Goal: Task Accomplishment & Management: Use online tool/utility

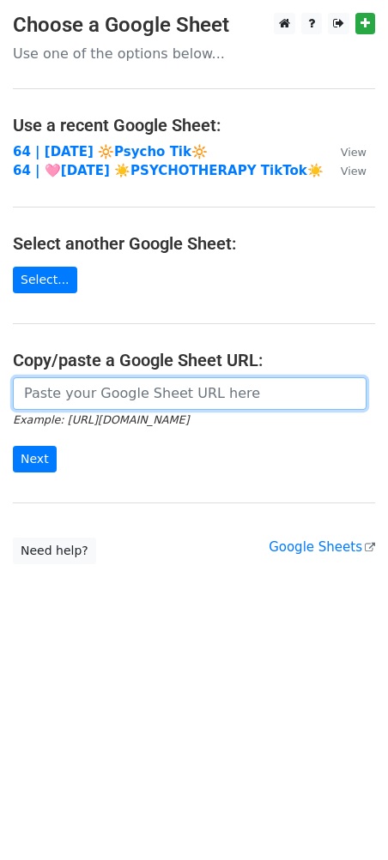
click at [93, 377] on input "url" at bounding box center [189, 393] width 353 height 33
paste input "https://docs.google.com/spreadsheets/d/1mWL23D3rImiUzJWnBZnYCOfn2wLjwIka0dLTTTD…"
type input "https://docs.google.com/spreadsheets/d/1mWL23D3rImiUzJWnBZnYCOfn2wLjwIka0dLTTTD…"
click at [13, 446] on input "Next" at bounding box center [35, 459] width 44 height 27
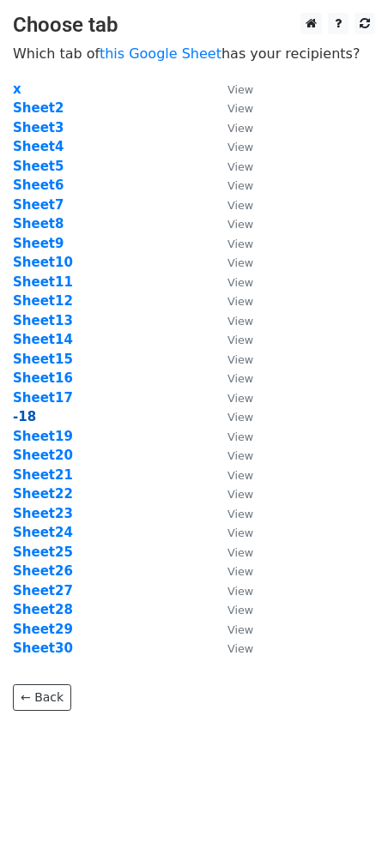
click at [30, 418] on strong "-18" at bounding box center [24, 416] width 23 height 15
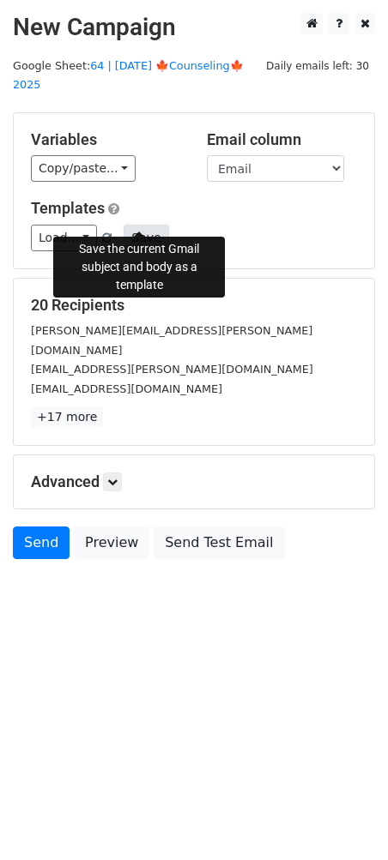
click at [147, 225] on button "Save" at bounding box center [145, 238] width 45 height 27
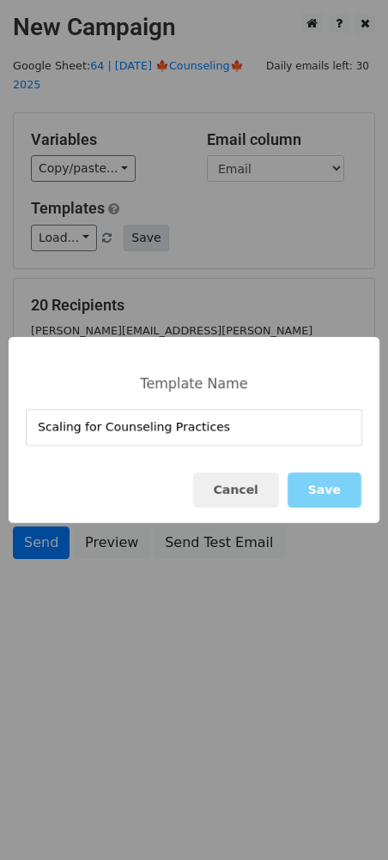
type input "Scaling for Counseling Practices"
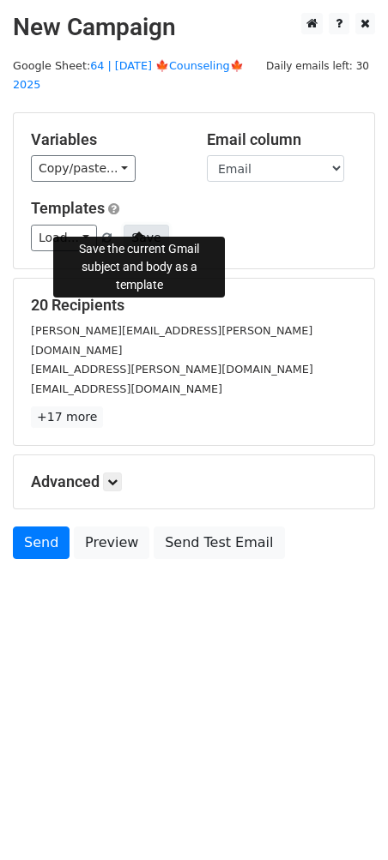
click at [146, 225] on button "Save" at bounding box center [145, 238] width 45 height 27
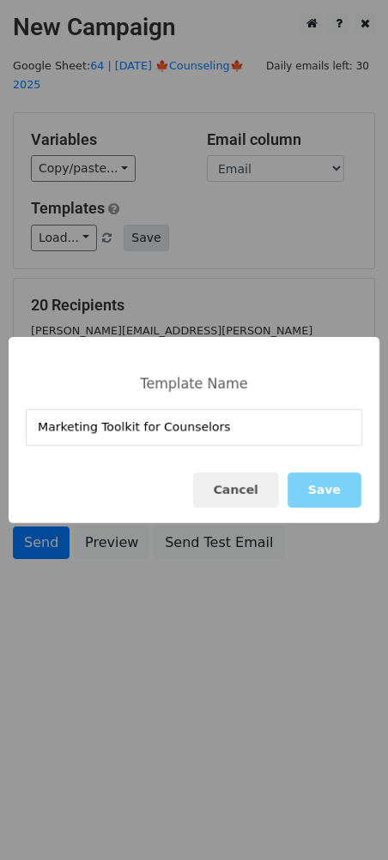
type input "Marketing Toolkit for Counselors"
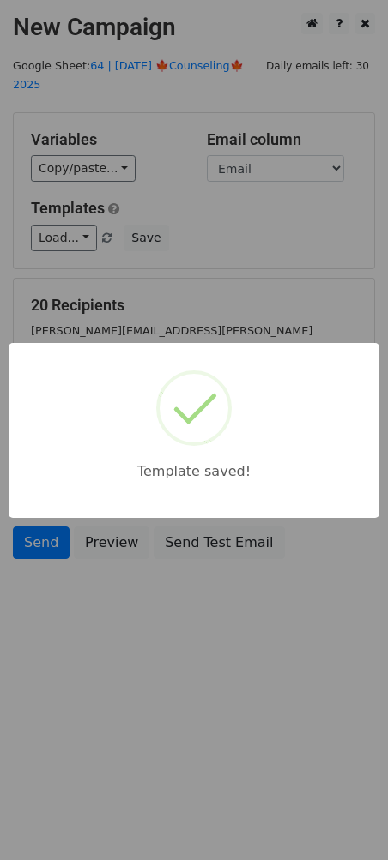
click at [315, 242] on div "Template saved!" at bounding box center [194, 430] width 388 height 860
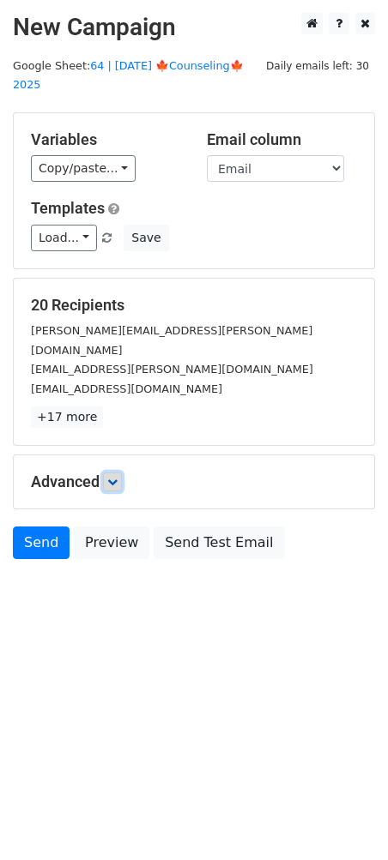
click at [109, 472] on link at bounding box center [112, 481] width 19 height 19
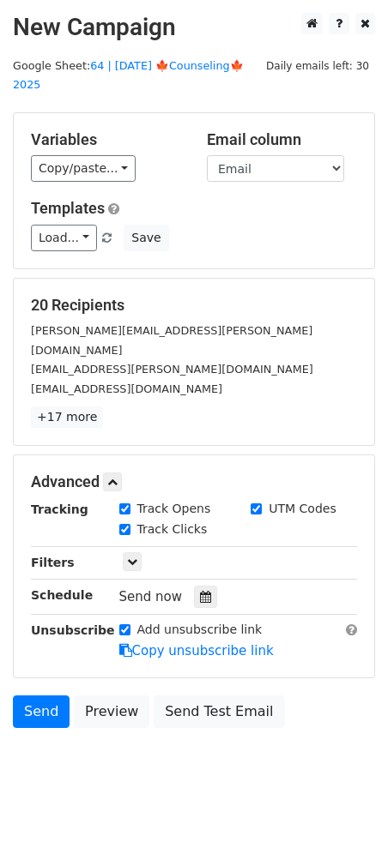
click at [190, 544] on div "Tracking Track Opens UTM Codes Track Clicks Filters Only include spreadsheet ro…" at bounding box center [194, 580] width 326 height 160
click at [200, 591] on icon at bounding box center [205, 597] width 11 height 12
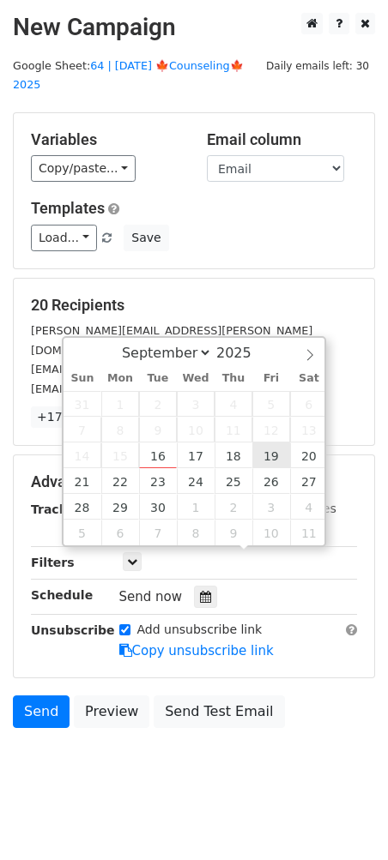
type input "2025-09-19 12:00"
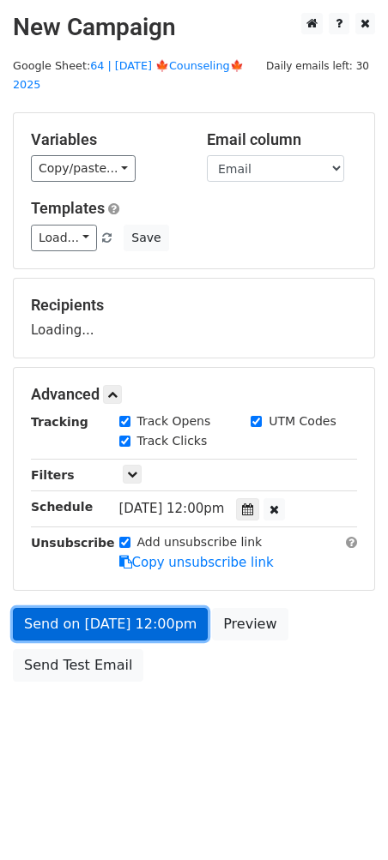
click at [161, 608] on link "Send on Sep 19 at 12:00pm" at bounding box center [110, 624] width 195 height 33
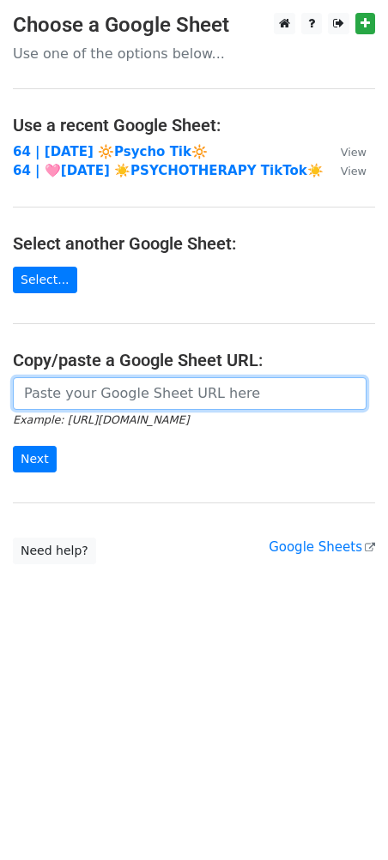
click at [146, 394] on input "url" at bounding box center [189, 393] width 353 height 33
paste input "https://docs.google.com/spreadsheets/d/1mWL23D3rImiUzJWnBZnYCOfn2wLjwIka0dLTTTD…"
type input "https://docs.google.com/spreadsheets/d/1mWL23D3rImiUzJWnBZnYCOfn2wLjwIka0dLTTTD…"
click at [13, 446] on input "Next" at bounding box center [35, 459] width 44 height 27
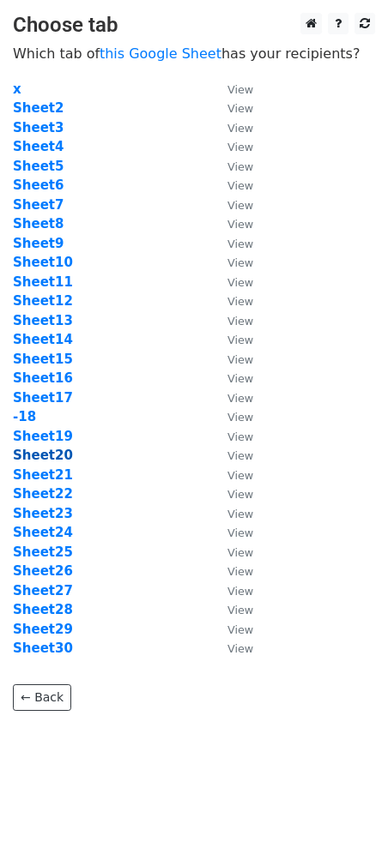
click at [48, 450] on strong "Sheet20" at bounding box center [43, 455] width 60 height 15
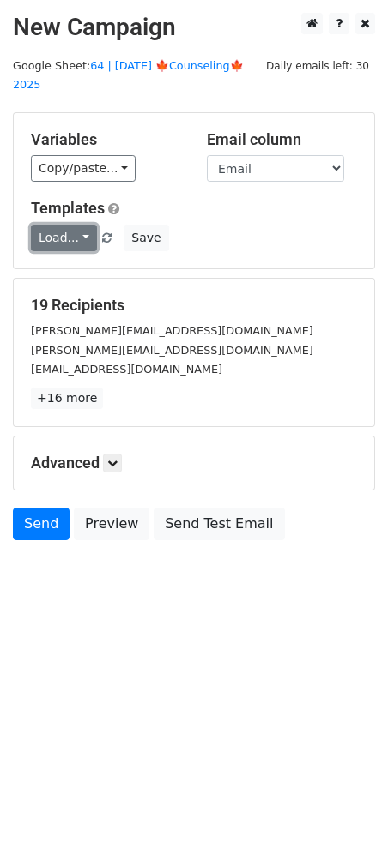
click at [74, 225] on link "Load..." at bounding box center [64, 238] width 66 height 27
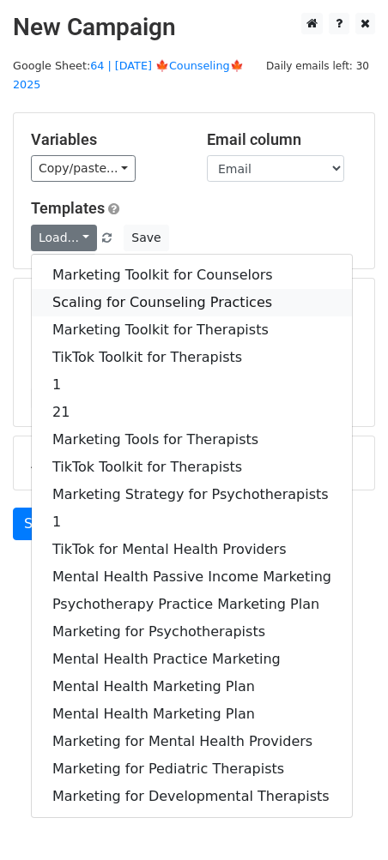
click at [89, 289] on link "Scaling for Counseling Practices" at bounding box center [192, 302] width 320 height 27
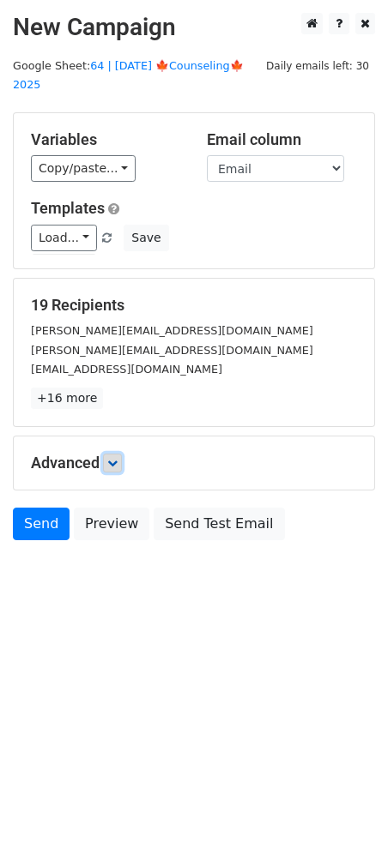
click at [119, 454] on link at bounding box center [112, 463] width 19 height 19
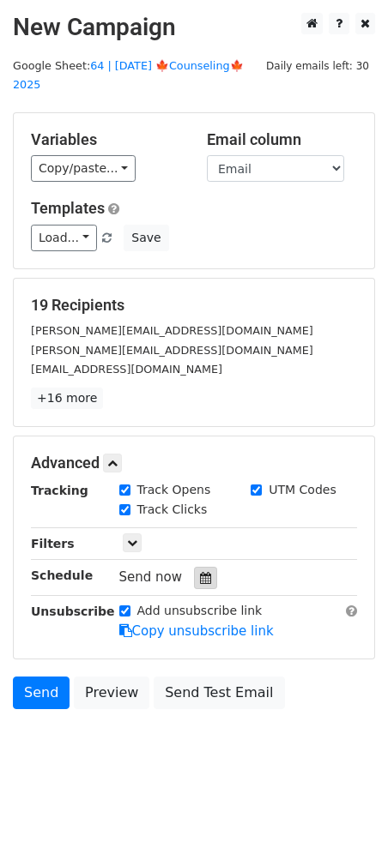
click at [199, 567] on div at bounding box center [205, 578] width 23 height 22
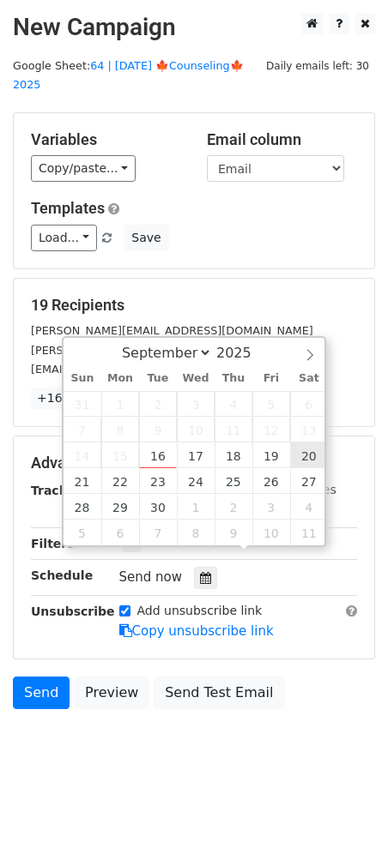
type input "2025-09-20 12:00"
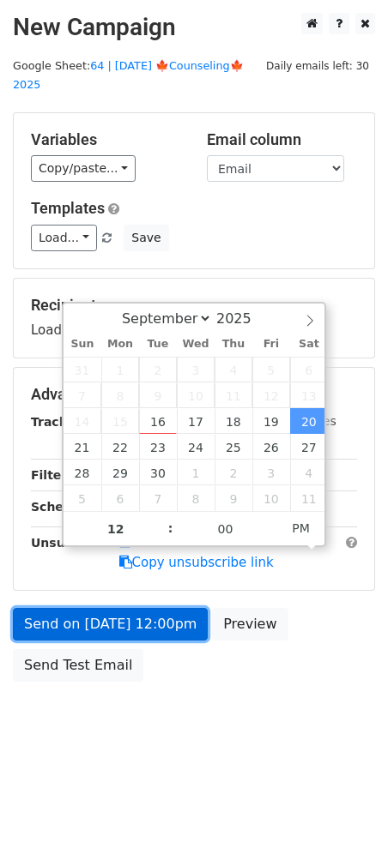
click at [138, 609] on form "Variables Copy/paste... {{Name}} {{Email}} Email column Name Email Templates Lo…" at bounding box center [194, 401] width 362 height 578
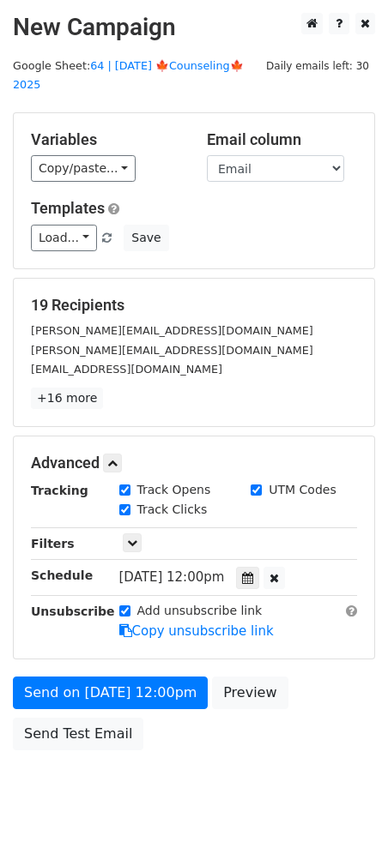
click at [62, 694] on div "Send on Sep 20 at 12:00pm Preview Send Test Email" at bounding box center [194, 718] width 388 height 82
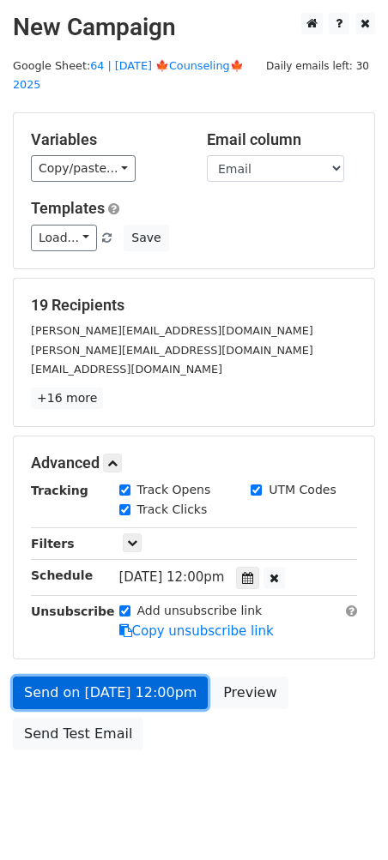
click at [77, 677] on link "Send on Sep 20 at 12:00pm" at bounding box center [110, 693] width 195 height 33
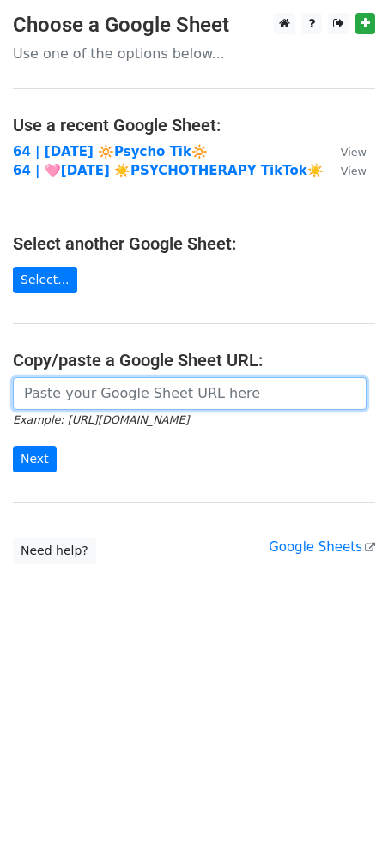
click at [141, 382] on input "url" at bounding box center [189, 393] width 353 height 33
paste input "[URL][DOMAIN_NAME]"
type input "[URL][DOMAIN_NAME]"
click at [13, 446] on input "Next" at bounding box center [35, 459] width 44 height 27
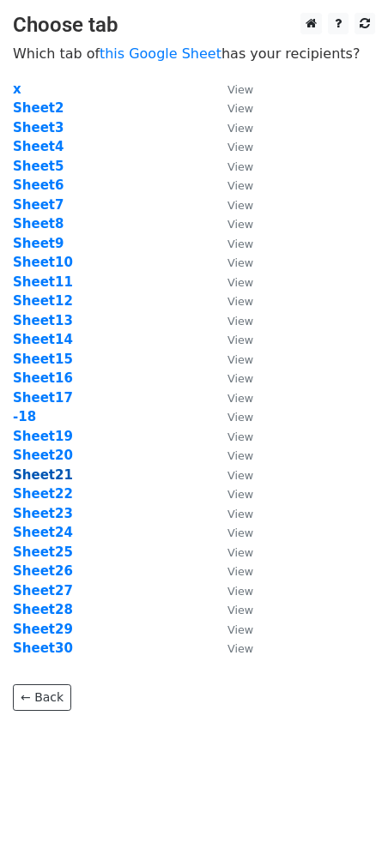
click at [54, 478] on strong "Sheet21" at bounding box center [43, 474] width 60 height 15
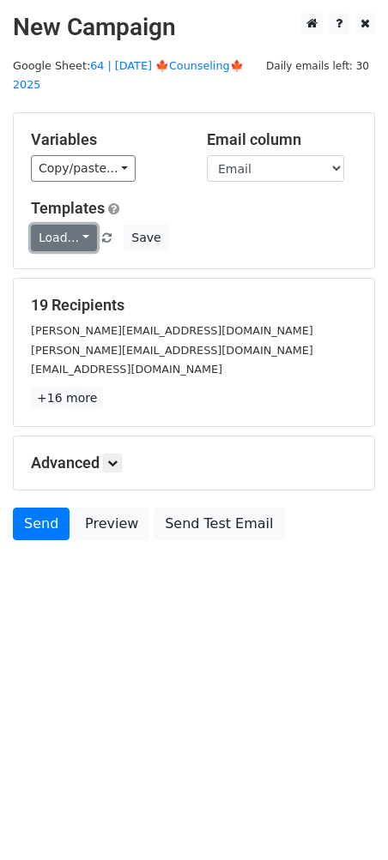
click at [62, 225] on link "Load..." at bounding box center [64, 238] width 66 height 27
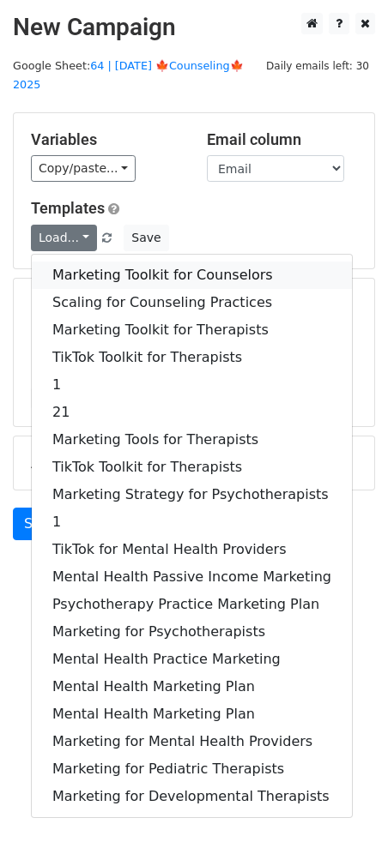
click at [105, 262] on link "Marketing Toolkit for Counselors" at bounding box center [192, 275] width 320 height 27
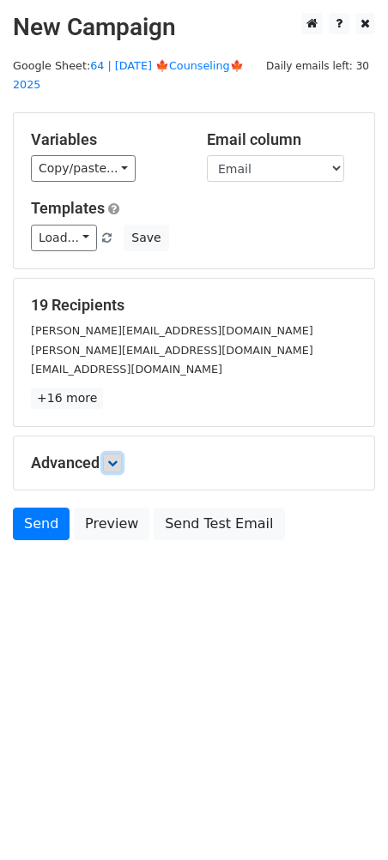
click at [111, 458] on icon at bounding box center [112, 463] width 10 height 10
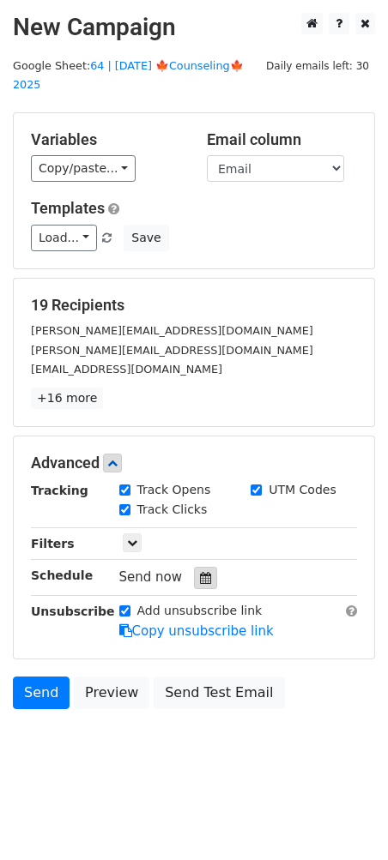
click at [200, 572] on icon at bounding box center [205, 578] width 11 height 12
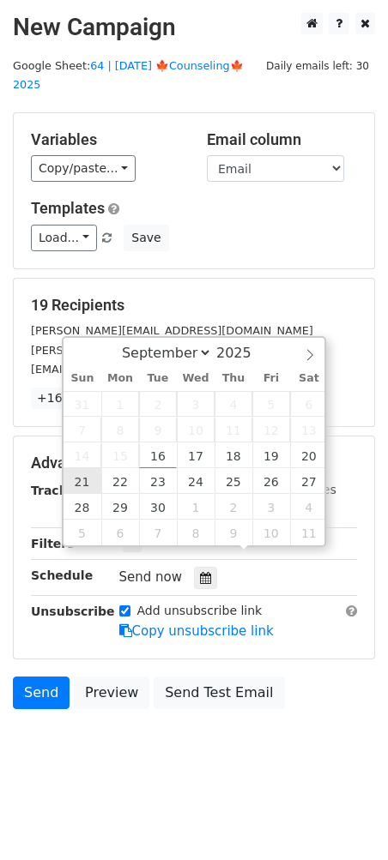
type input "2025-09-21 12:00"
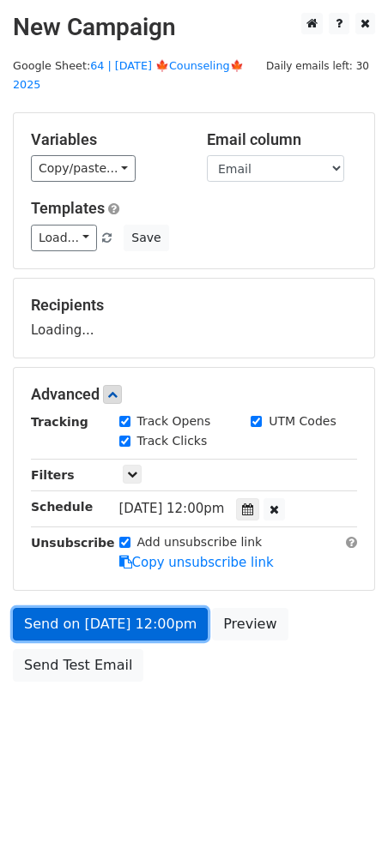
click at [87, 608] on link "Send on Sep 21 at 12:00pm" at bounding box center [110, 624] width 195 height 33
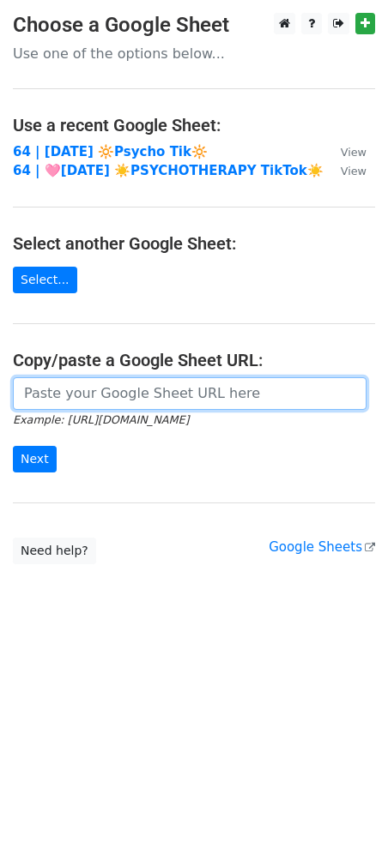
click at [84, 384] on input "url" at bounding box center [189, 393] width 353 height 33
paste input "https://docs.google.com/spreadsheets/d/1mWL23D3rImiUzJWnBZnYCOfn2wLjwIka0dLTTTD…"
type input "https://docs.google.com/spreadsheets/d/1mWL23D3rImiUzJWnBZnYCOfn2wLjwIka0dLTTTD…"
click at [13, 446] on input "Next" at bounding box center [35, 459] width 44 height 27
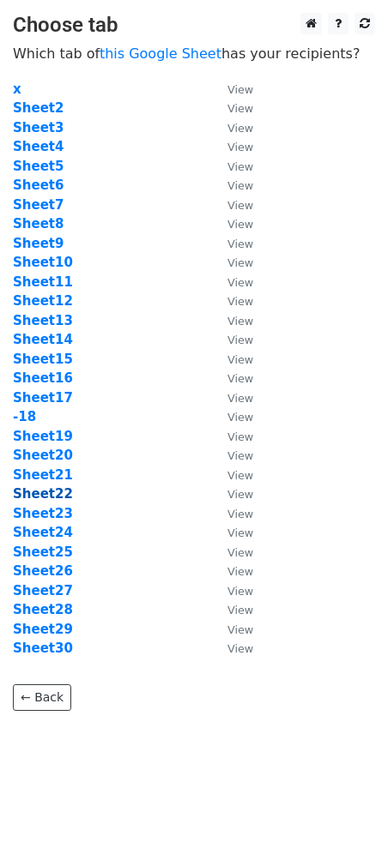
click at [48, 498] on strong "Sheet22" at bounding box center [43, 493] width 60 height 15
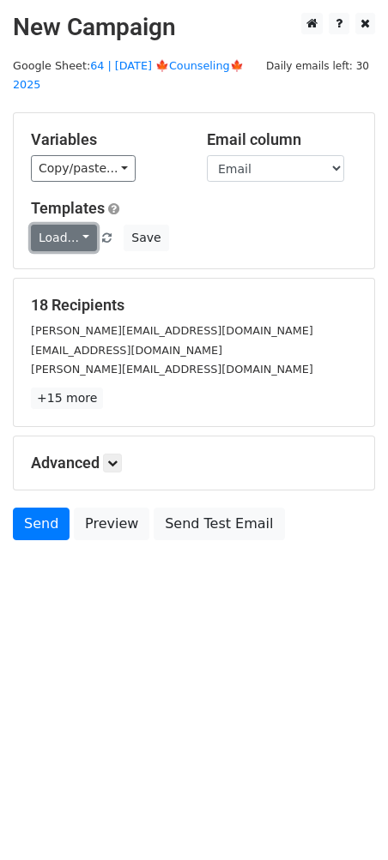
click at [62, 225] on link "Load..." at bounding box center [64, 238] width 66 height 27
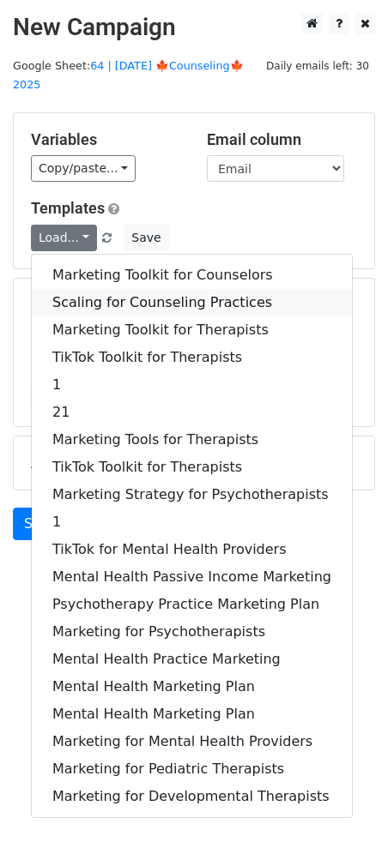
click at [105, 289] on link "Scaling for Counseling Practices" at bounding box center [192, 302] width 320 height 27
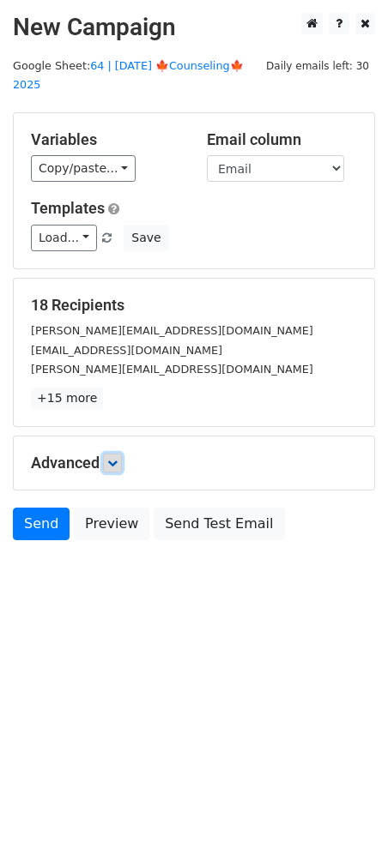
click at [117, 454] on link at bounding box center [112, 463] width 19 height 19
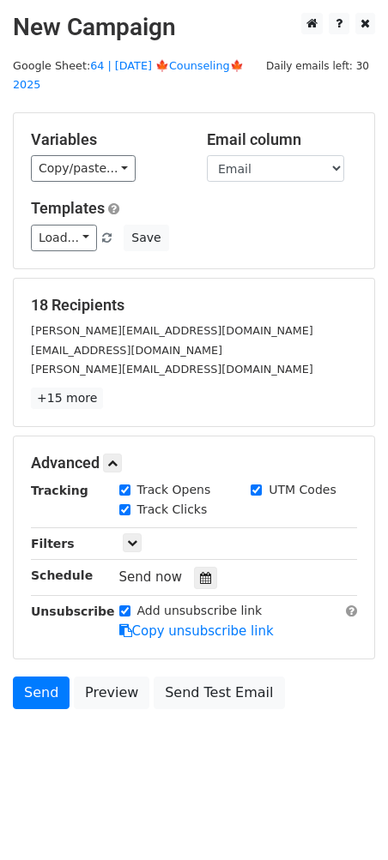
click at [189, 543] on div "Tracking Track Opens UTM Codes Track Clicks Filters Only include spreadsheet ro…" at bounding box center [194, 561] width 326 height 160
click at [200, 572] on icon at bounding box center [205, 578] width 11 height 12
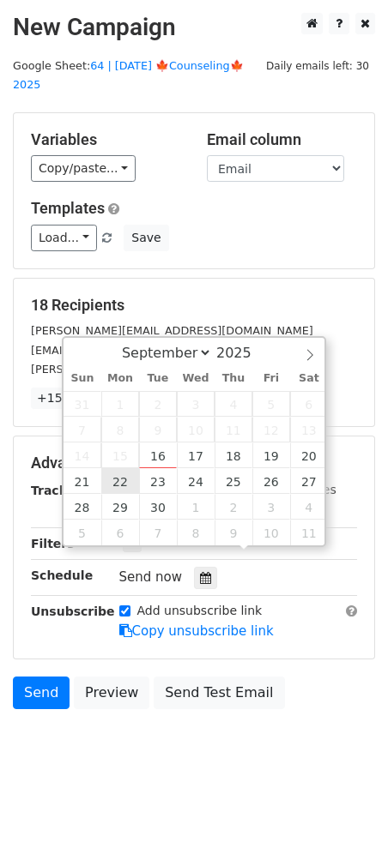
type input "[DATE] 12:00"
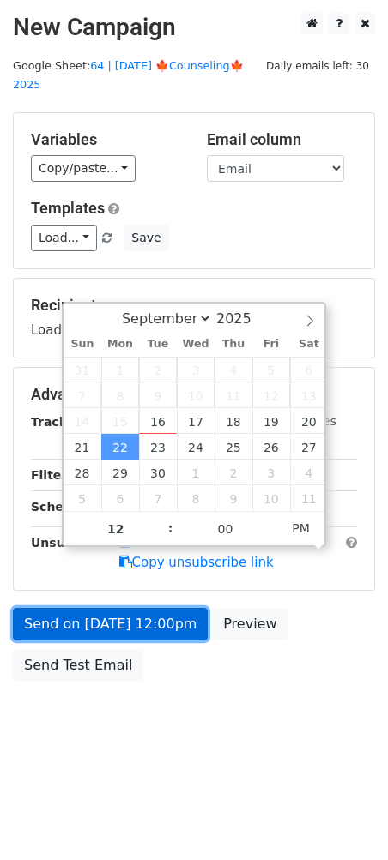
click at [99, 608] on link "Send on [DATE] 12:00pm" at bounding box center [110, 624] width 195 height 33
